Goal: Transaction & Acquisition: Purchase product/service

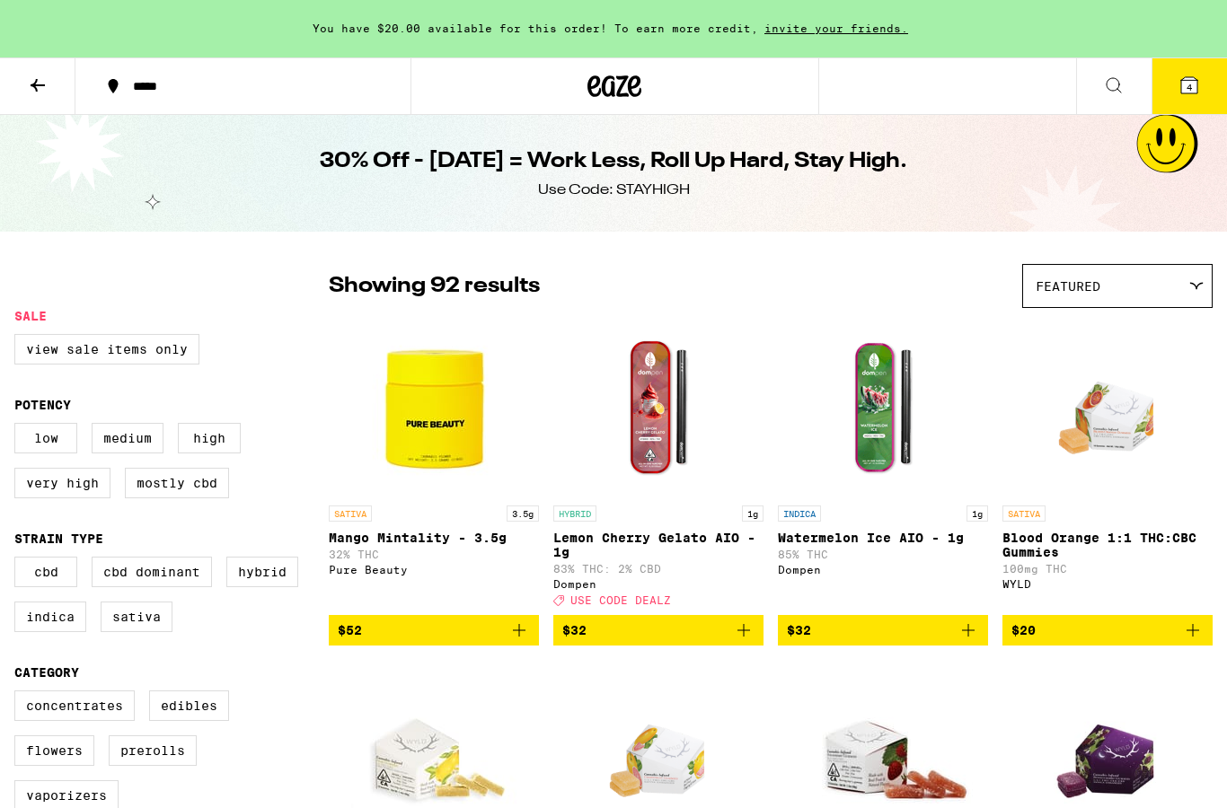
click at [1122, 87] on icon at bounding box center [1114, 86] width 22 height 22
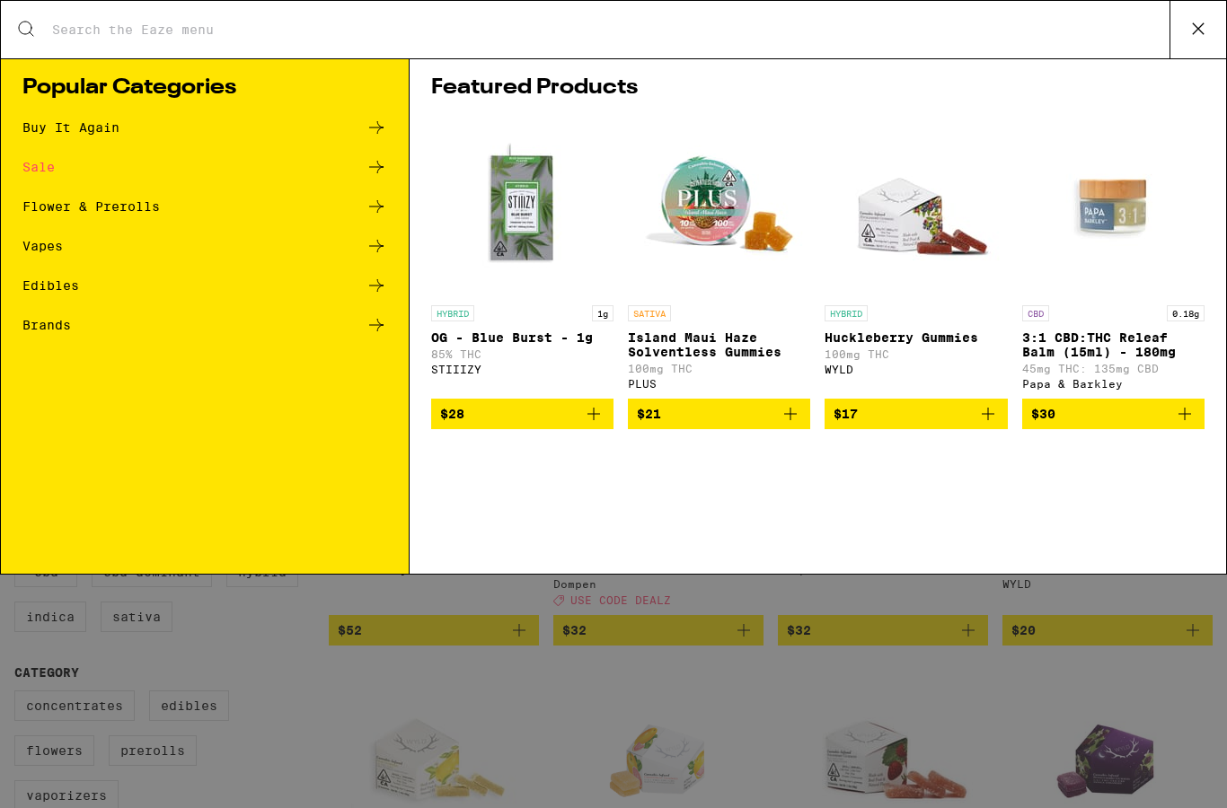
click at [883, 25] on input "Search for Products" at bounding box center [610, 30] width 1118 height 16
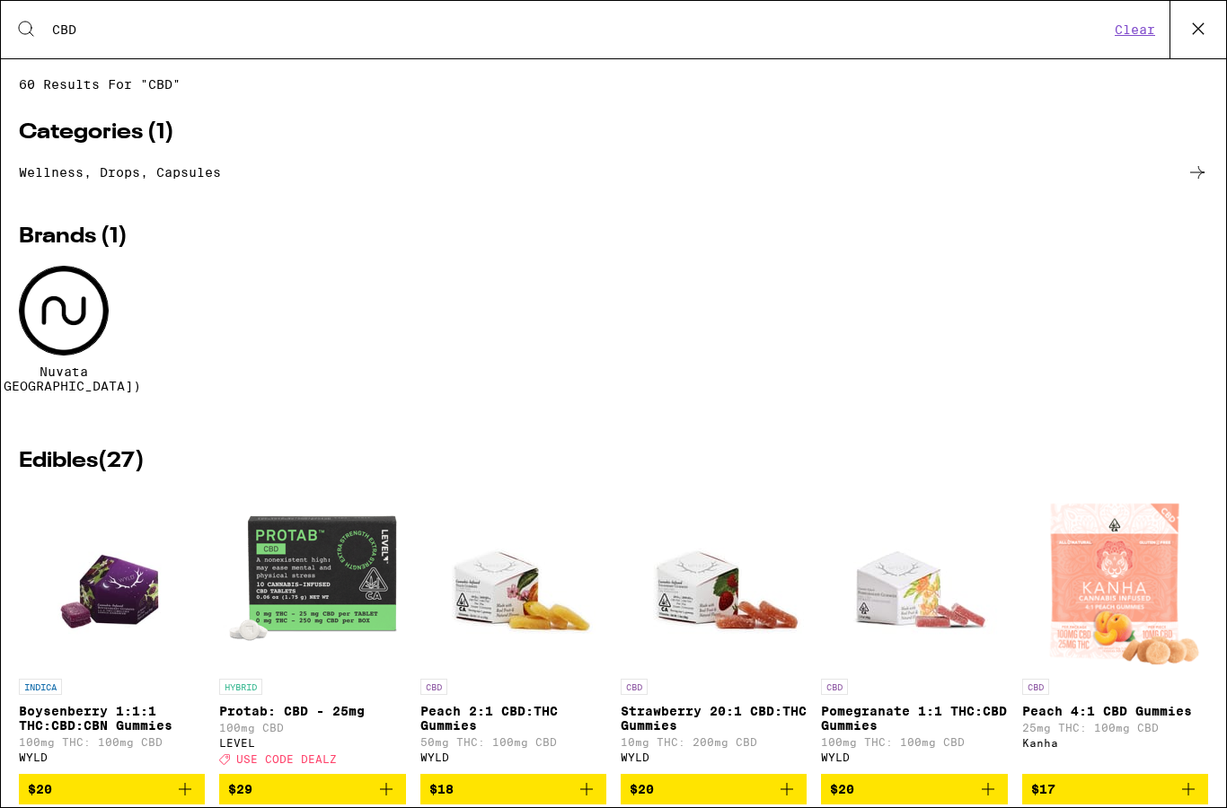
type input "CBD"
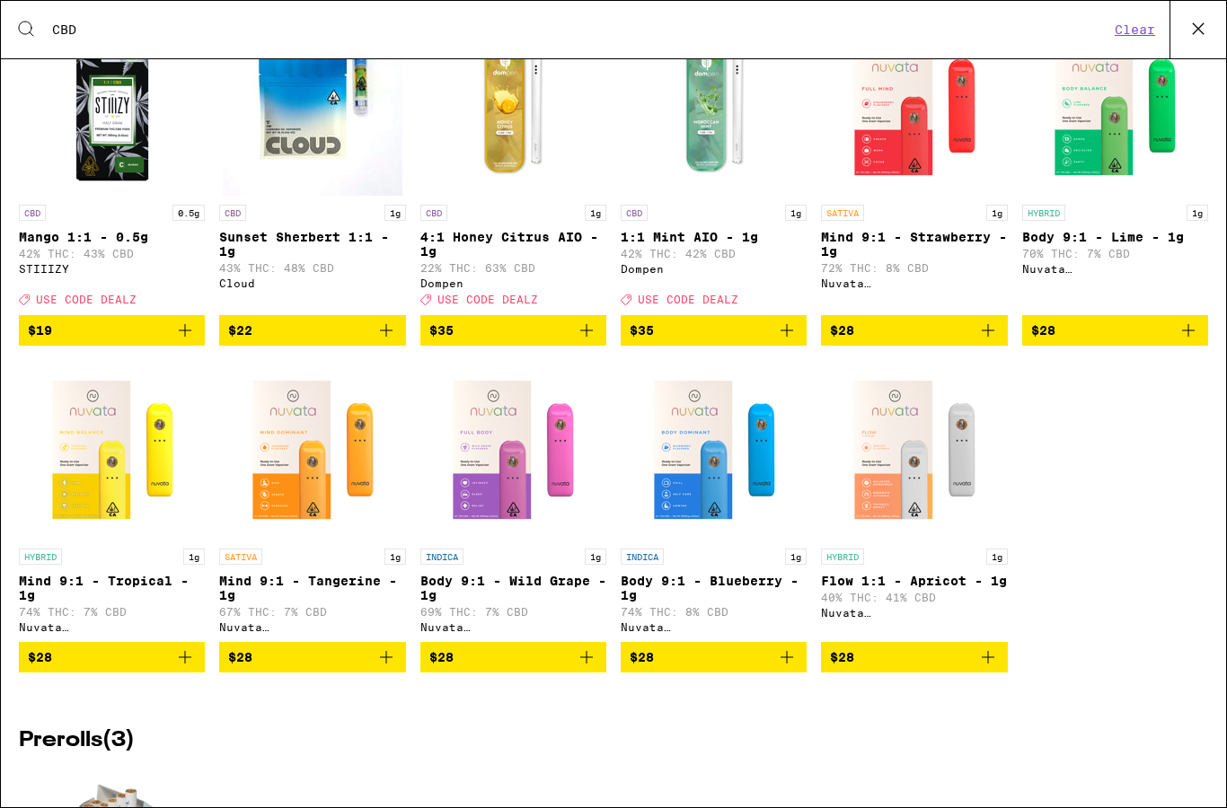
scroll to position [2111, 0]
